Goal: Find specific page/section: Find specific page/section

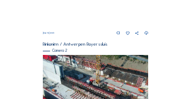
scroll to position [144, 0]
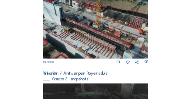
scroll to position [195, 0]
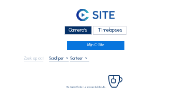
click at [67, 29] on div "Camera's" at bounding box center [78, 30] width 27 height 9
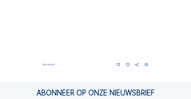
scroll to position [447, 0]
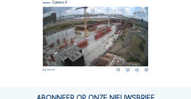
click at [140, 29] on img at bounding box center [96, 36] width 106 height 59
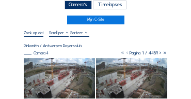
scroll to position [52, 0]
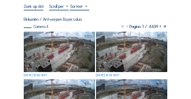
click at [41, 49] on img at bounding box center [59, 52] width 71 height 40
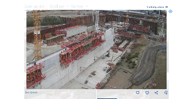
drag, startPoint x: 112, startPoint y: 43, endPoint x: 95, endPoint y: 47, distance: 17.4
click at [95, 47] on img at bounding box center [96, 49] width 141 height 79
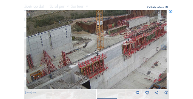
drag, startPoint x: 81, startPoint y: 55, endPoint x: 138, endPoint y: 49, distance: 57.2
click at [149, 44] on img at bounding box center [96, 49] width 141 height 79
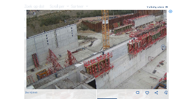
drag, startPoint x: 98, startPoint y: 48, endPoint x: 117, endPoint y: 25, distance: 29.7
click at [117, 25] on img at bounding box center [96, 49] width 141 height 79
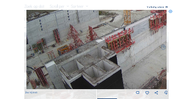
click at [98, 21] on img at bounding box center [96, 49] width 141 height 79
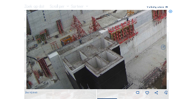
drag, startPoint x: 102, startPoint y: 49, endPoint x: 103, endPoint y: 23, distance: 25.9
click at [103, 24] on img at bounding box center [96, 49] width 141 height 79
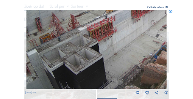
drag, startPoint x: 122, startPoint y: 69, endPoint x: 93, endPoint y: 49, distance: 35.6
click at [93, 49] on img at bounding box center [96, 49] width 141 height 79
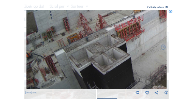
drag, startPoint x: 104, startPoint y: 56, endPoint x: 111, endPoint y: 56, distance: 6.7
click at [118, 51] on img at bounding box center [96, 49] width 141 height 79
drag, startPoint x: 80, startPoint y: 66, endPoint x: 106, endPoint y: 54, distance: 29.4
click at [106, 54] on img at bounding box center [96, 49] width 141 height 79
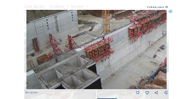
drag, startPoint x: 118, startPoint y: 53, endPoint x: 88, endPoint y: 73, distance: 35.7
click at [87, 76] on img at bounding box center [96, 49] width 141 height 79
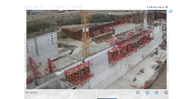
drag, startPoint x: 103, startPoint y: 47, endPoint x: 83, endPoint y: 69, distance: 30.0
click at [83, 69] on img at bounding box center [96, 49] width 141 height 79
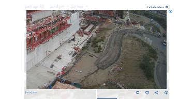
drag, startPoint x: 89, startPoint y: 67, endPoint x: 25, endPoint y: 58, distance: 65.2
click at [25, 58] on div "Tu 30 Sep 2025 12:50" at bounding box center [96, 52] width 143 height 85
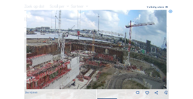
drag, startPoint x: 84, startPoint y: 30, endPoint x: 71, endPoint y: 72, distance: 44.0
click at [71, 72] on img at bounding box center [96, 49] width 141 height 79
click at [171, 13] on icon at bounding box center [171, 12] width 4 height 4
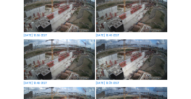
scroll to position [93, 0]
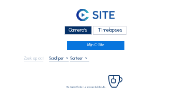
click at [83, 30] on div "Camera's" at bounding box center [78, 30] width 27 height 9
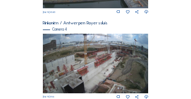
scroll to position [424, 0]
